Goal: Task Accomplishment & Management: Complete application form

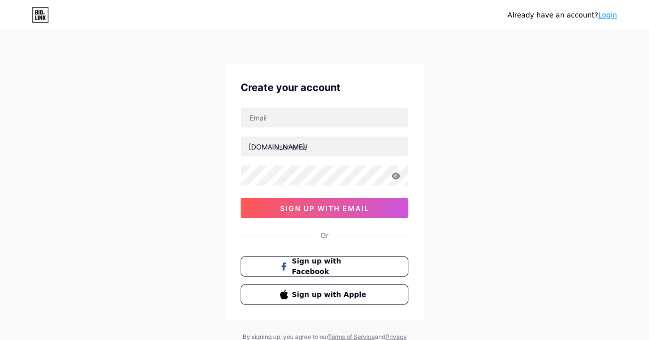
scroll to position [42, 0]
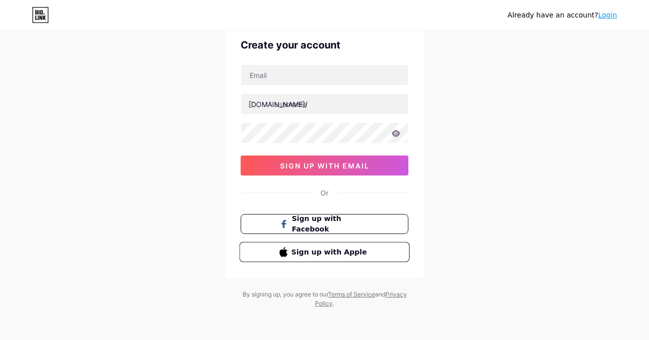
click at [350, 247] on span "Sign up with Apple" at bounding box center [331, 251] width 78 height 10
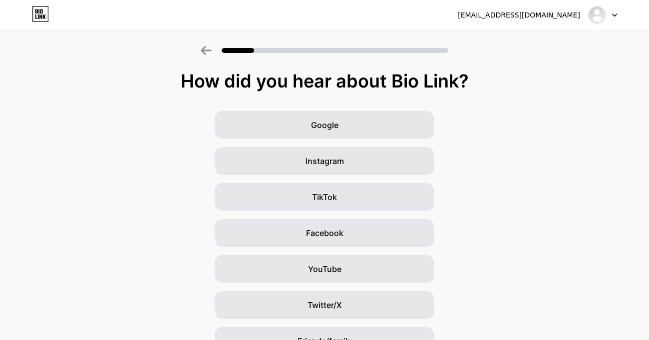
scroll to position [91, 0]
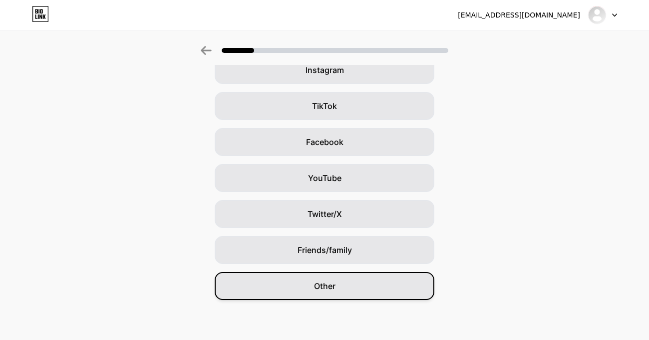
click at [345, 289] on div "Other" at bounding box center [325, 286] width 220 height 28
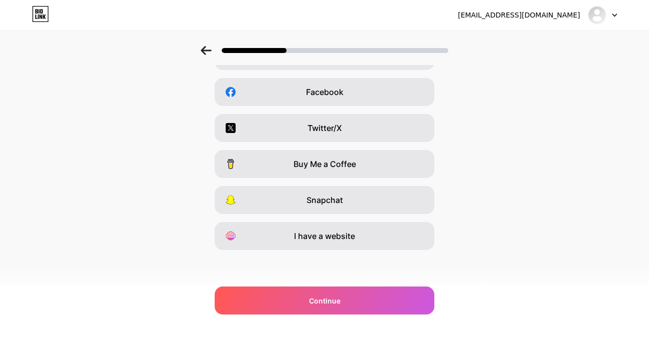
scroll to position [0, 0]
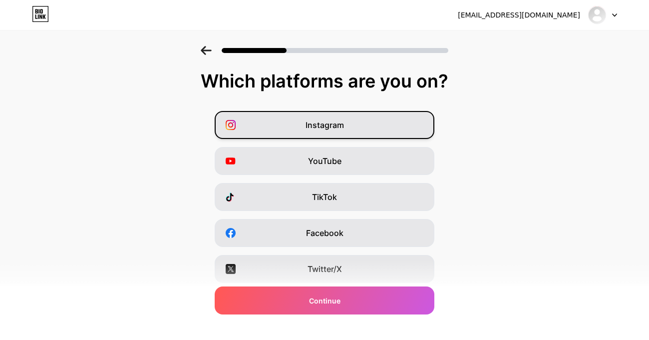
click at [353, 127] on div "Instagram" at bounding box center [325, 125] width 220 height 28
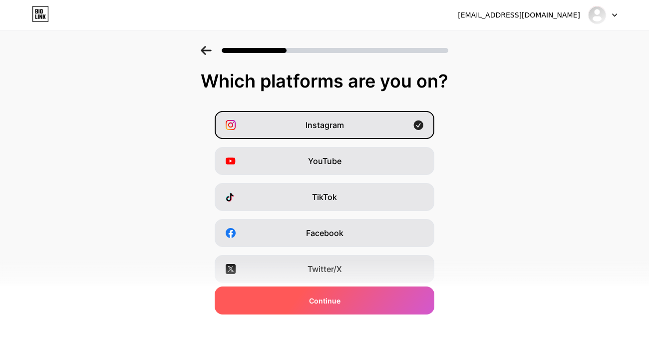
click at [362, 297] on div "Continue" at bounding box center [325, 300] width 220 height 28
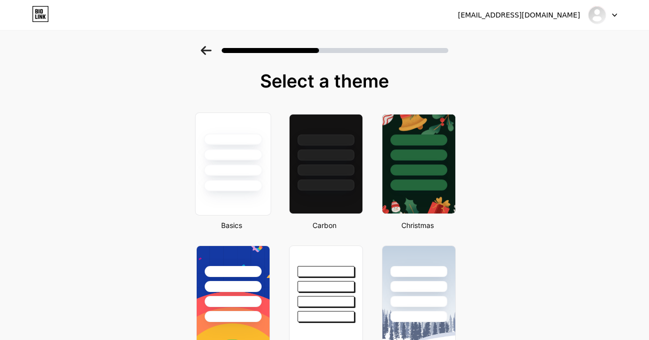
click at [211, 176] on div at bounding box center [233, 152] width 75 height 78
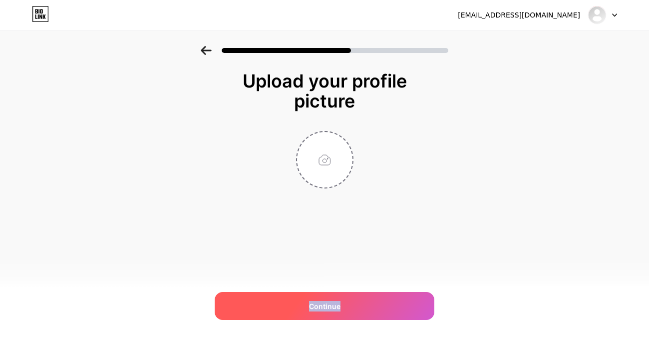
click at [361, 300] on div "Continue" at bounding box center [325, 306] width 220 height 28
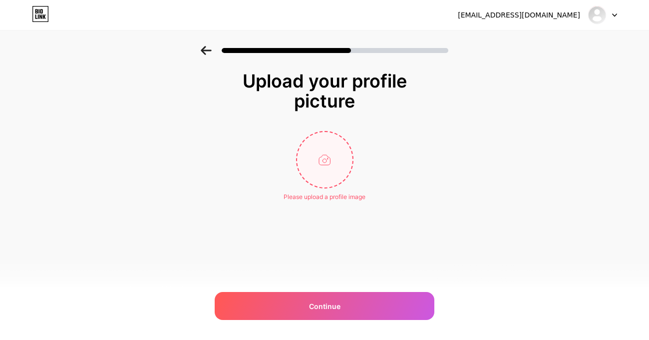
click at [325, 164] on input "file" at bounding box center [324, 159] width 55 height 55
type input "C:\fakepath\Headshot 2025.JPEG"
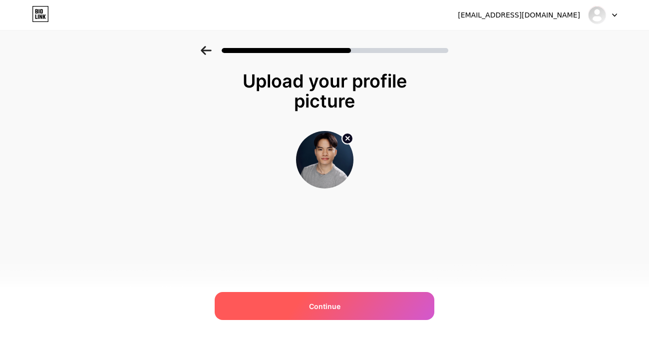
click at [378, 313] on div "Continue" at bounding box center [325, 306] width 220 height 28
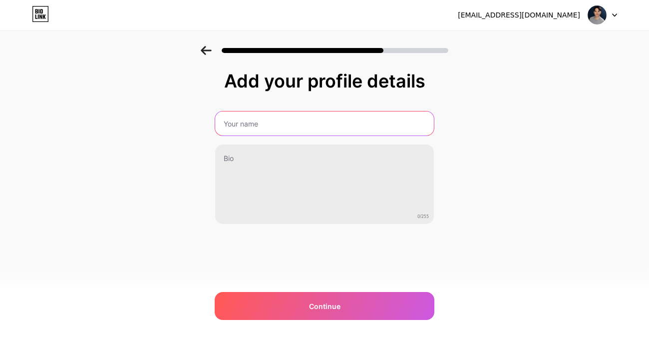
click at [302, 129] on input "text" at bounding box center [324, 123] width 219 height 24
type input "[PERSON_NAME] ([PERSON_NAME])"
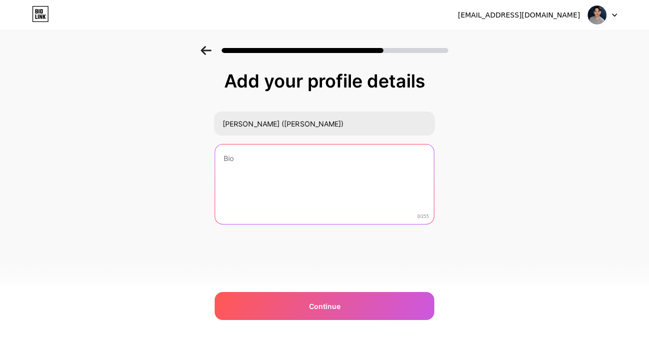
click at [290, 148] on textarea at bounding box center [324, 184] width 219 height 80
type textarea "A"
type textarea "+"
paste textarea "🇰🇷"
paste textarea "🇺🇸"
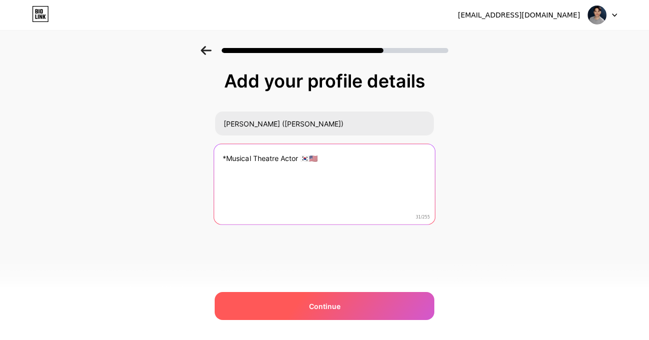
type textarea "*Musical Theatre Actor 🇰🇷🇺🇸"
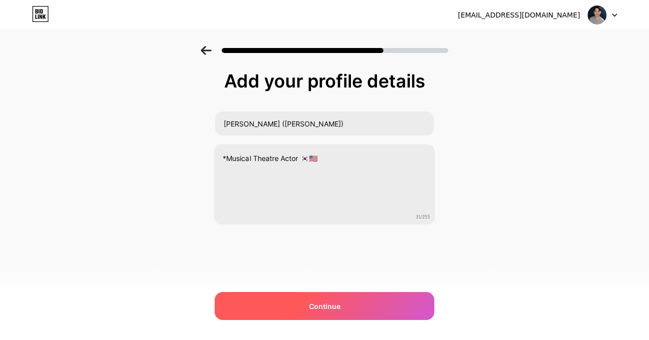
click at [331, 304] on span "Continue" at bounding box center [324, 306] width 31 height 10
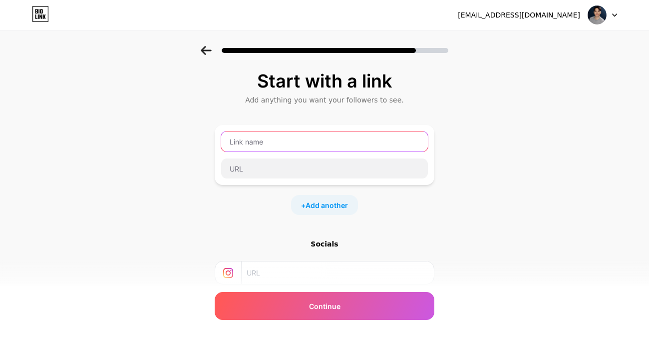
click at [331, 146] on input "text" at bounding box center [324, 141] width 207 height 20
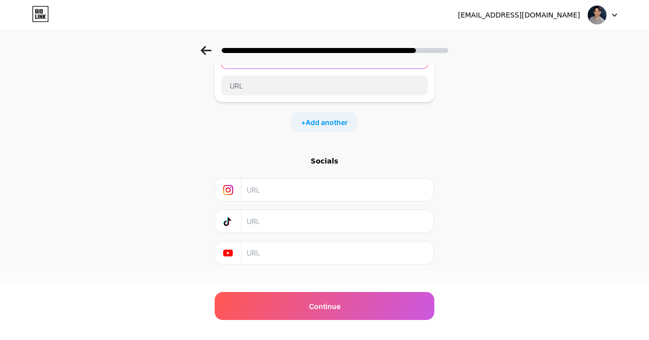
scroll to position [97, 0]
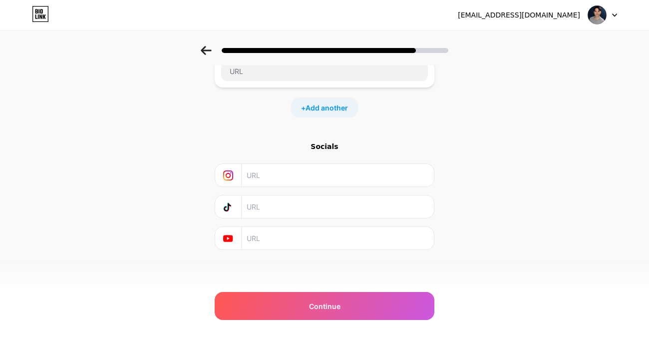
click at [322, 167] on input "text" at bounding box center [337, 175] width 181 height 22
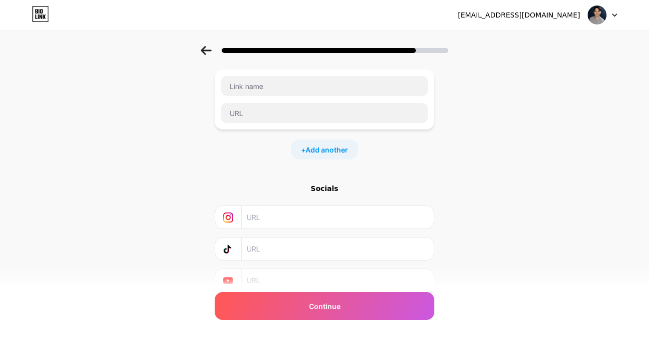
scroll to position [0, 0]
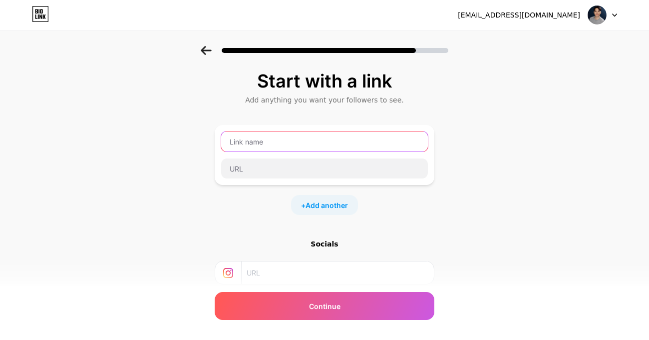
click at [316, 146] on input "text" at bounding box center [324, 141] width 207 height 20
type input "{"
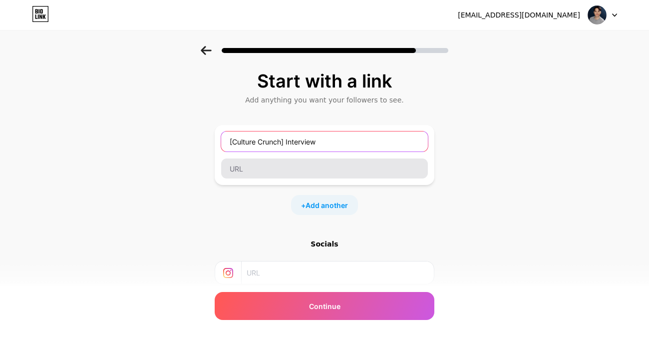
type input "[Culture Crunch] Interview"
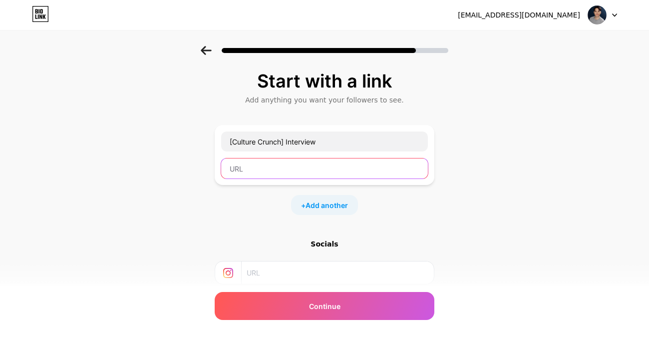
click at [314, 163] on input "text" at bounding box center [324, 168] width 207 height 20
paste input "https://youtu.be/PFCX6pbBXlM?si=E_F--RcBynXmWnXM"
type input "https://youtu.be/PFCX6pbBXlM?si=E_F--RcBynXmWnXM"
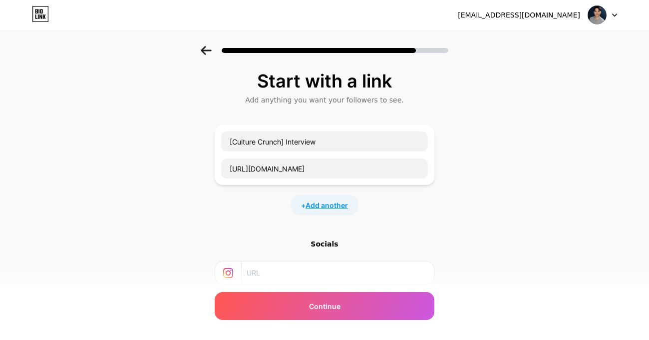
click at [330, 203] on span "Add another" at bounding box center [327, 205] width 42 height 10
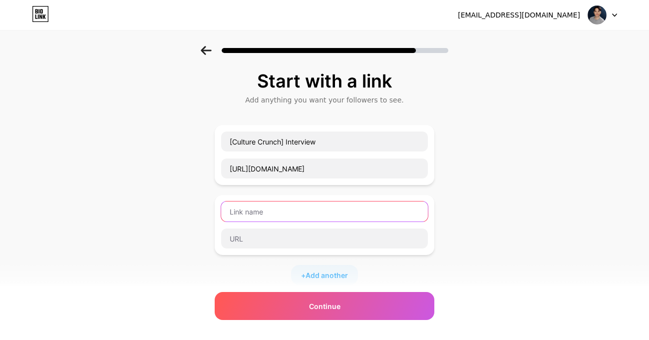
click at [330, 211] on input "text" at bounding box center [324, 211] width 207 height 20
click at [466, 237] on div "Start with a link Add anything you want your followers to see. [Culture Crunch]…" at bounding box center [324, 256] width 649 height 421
click at [387, 290] on div "Start with a link Add anything you want your followers to see. [Culture Crunch]…" at bounding box center [325, 244] width 220 height 346
click at [364, 218] on input "text" at bounding box center [324, 211] width 207 height 20
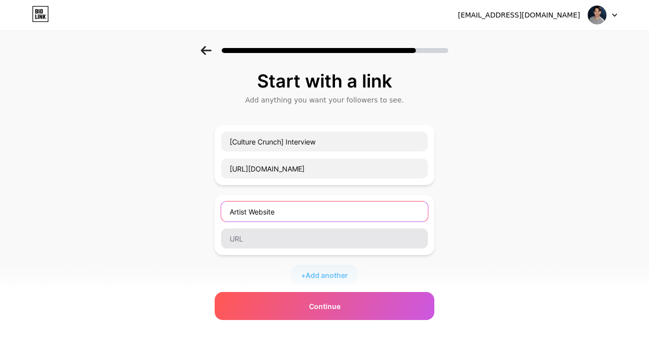
type input "Artist Website"
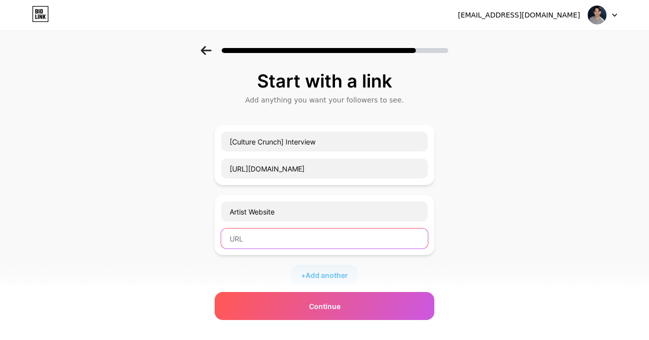
click at [373, 232] on input "text" at bounding box center [324, 238] width 207 height 20
paste input "https://shinkim0817.wixsite.com/my-site"
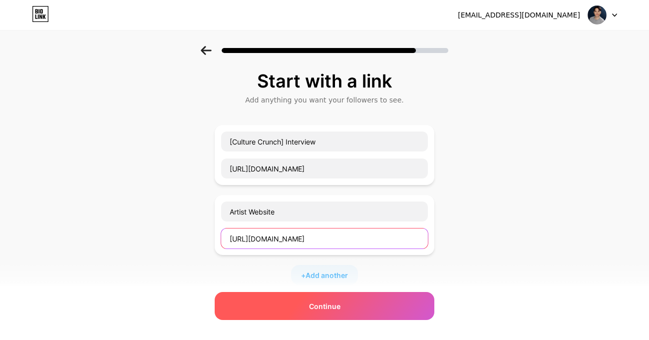
type input "https://shinkim0817.wixsite.com/my-site"
click at [361, 310] on div "Continue" at bounding box center [325, 306] width 220 height 28
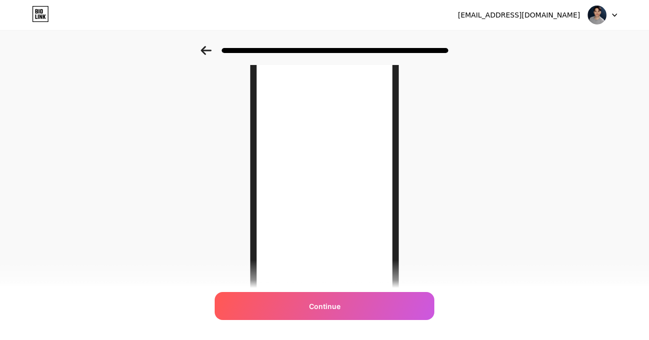
scroll to position [21, 0]
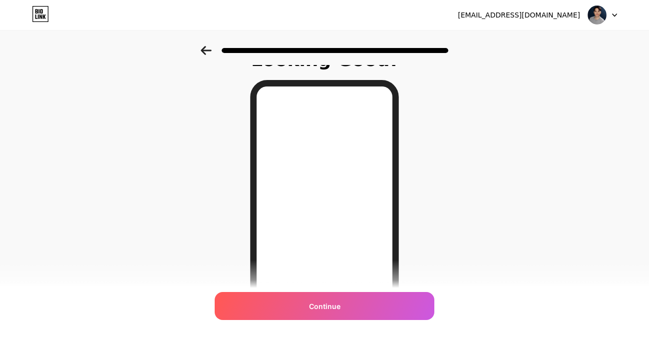
click at [206, 50] on icon at bounding box center [206, 50] width 10 height 9
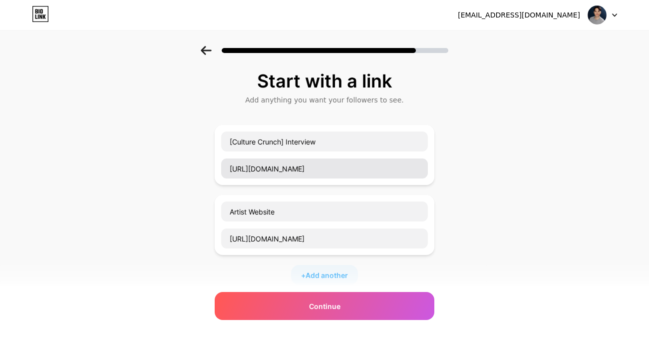
scroll to position [167, 0]
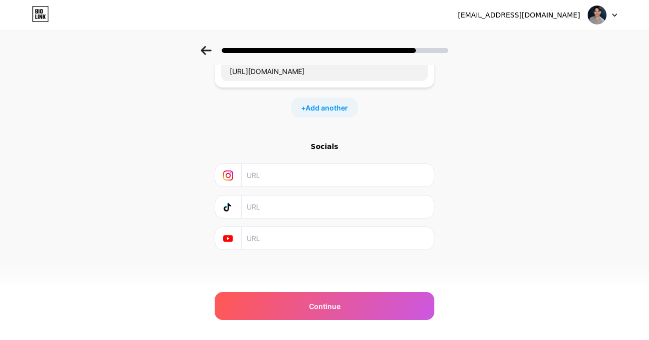
click at [270, 229] on input "text" at bounding box center [337, 238] width 181 height 22
paste input "https://youtube.com/@shinsmusicalbackstage?si=mQL9kTCZT11smUQ-"
type input "https://youtube.com/@shinsmusicalbackstage?si=mQL9kTCZT11smUQ-"
click at [369, 183] on input "text" at bounding box center [337, 175] width 181 height 22
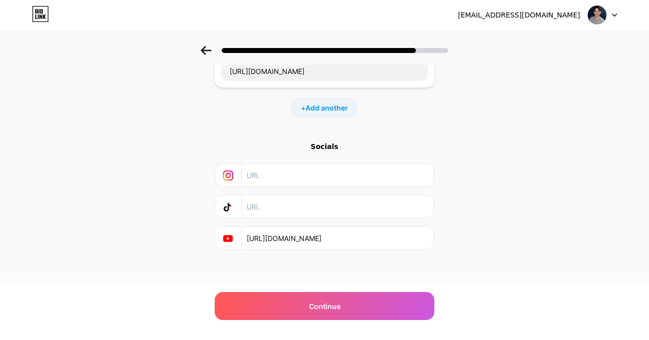
scroll to position [0, 0]
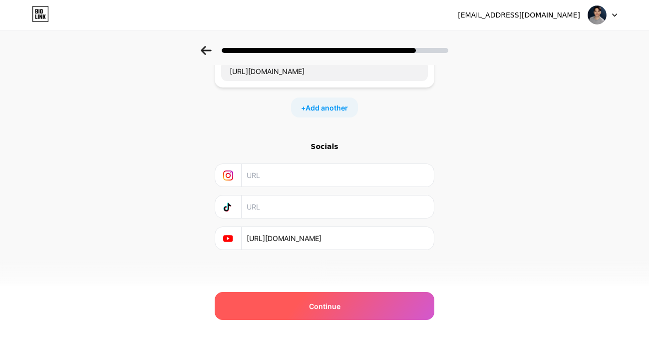
click at [397, 297] on div "Continue" at bounding box center [325, 306] width 220 height 28
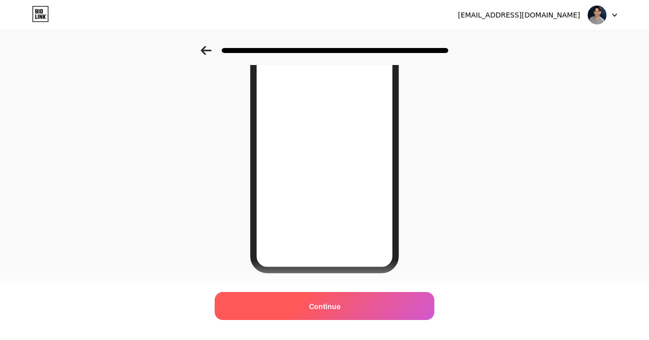
scroll to position [162, 0]
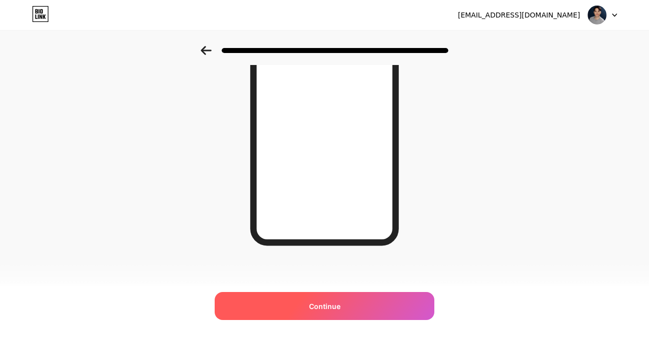
click at [355, 305] on div "Continue" at bounding box center [325, 306] width 220 height 28
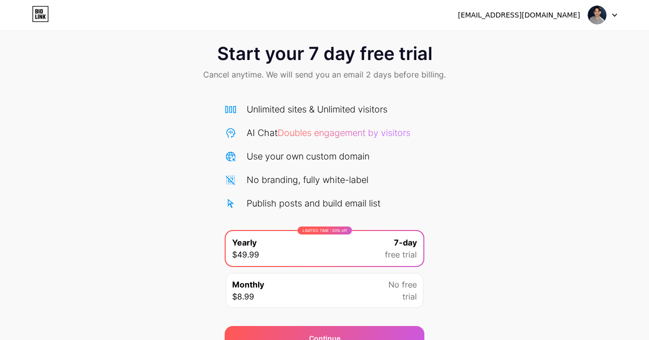
scroll to position [14, 0]
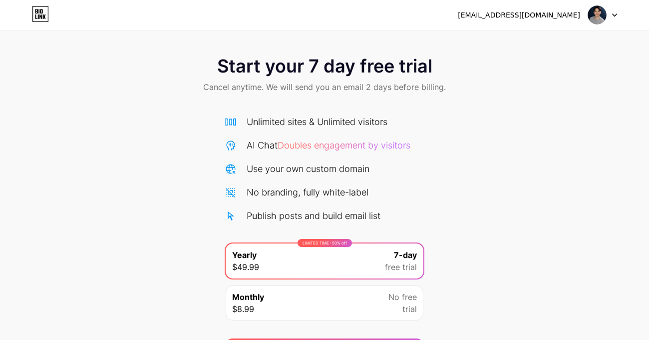
click at [343, 76] on span "Start your 7 day free trial" at bounding box center [324, 66] width 215 height 20
